Goal: Check status: Check status

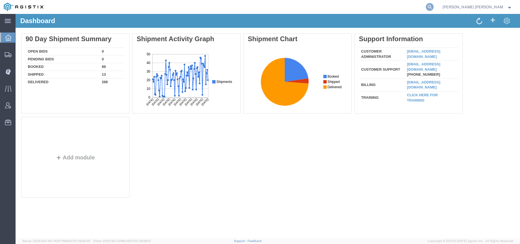
click at [434, 7] on icon at bounding box center [430, 7] width 8 height 8
click at [405, 8] on input "search" at bounding box center [341, 6] width 169 height 13
paste input "56584960"
type input "56584960"
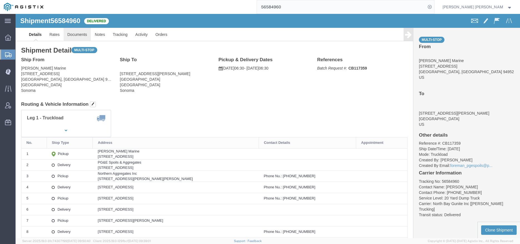
click link "Documents"
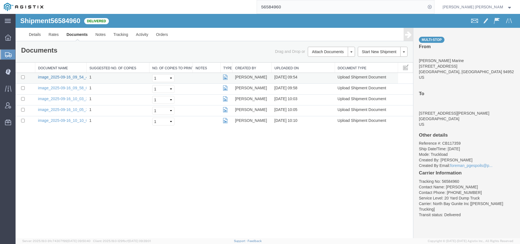
drag, startPoint x: 48, startPoint y: 76, endPoint x: 169, endPoint y: 18, distance: 133.8
click at [48, 76] on link "image_2025-09-16_09_54_41.jpg" at bounding box center [67, 77] width 58 height 4
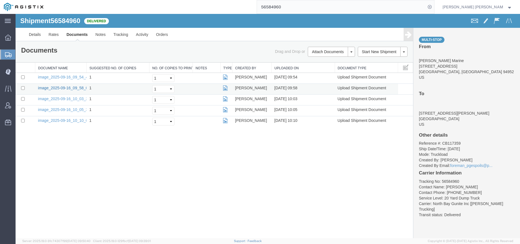
click at [64, 88] on link "image_2025-09-16_09_58_05.jpg" at bounding box center [67, 88] width 58 height 4
